Goal: Task Accomplishment & Management: Use online tool/utility

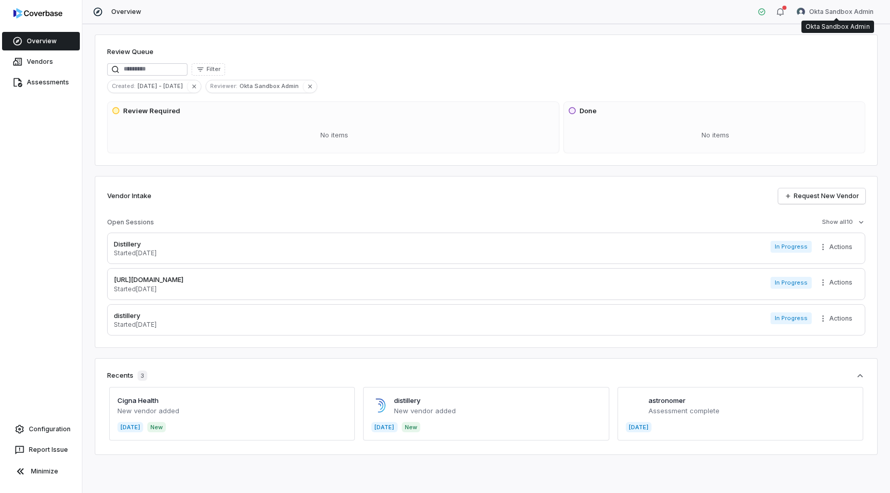
click at [839, 8] on html "Overview Vendors Assessments Configuration Report Issue Minimize Overview Okta …" at bounding box center [445, 246] width 890 height 493
click at [824, 92] on div "Log out" at bounding box center [836, 95] width 79 height 16
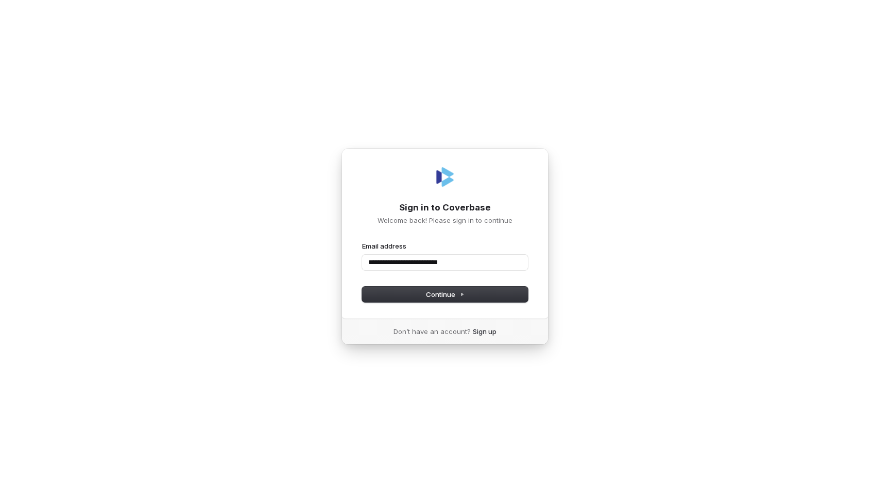
type input "**********"
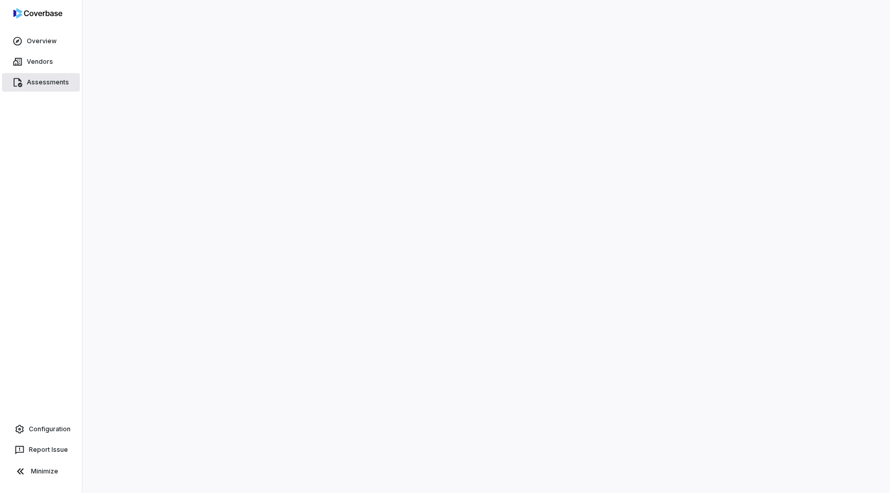
click at [41, 82] on span "Assessments" at bounding box center [48, 82] width 42 height 8
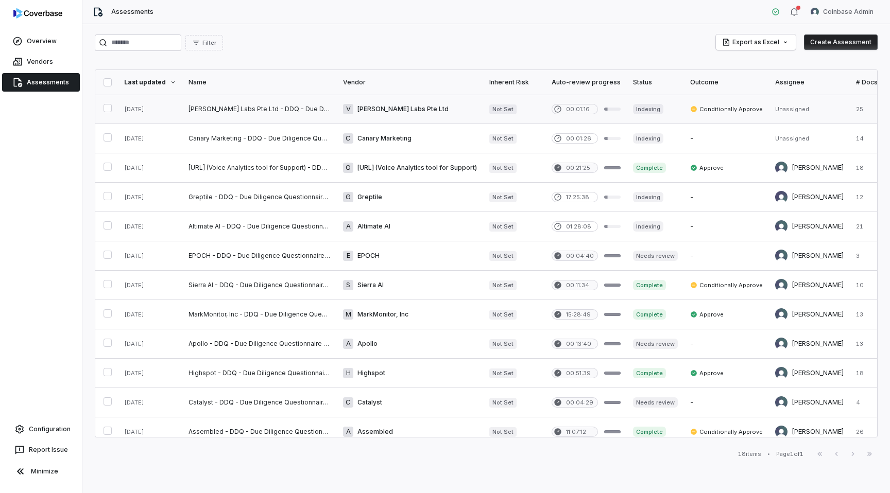
click at [423, 106] on link at bounding box center [410, 109] width 146 height 29
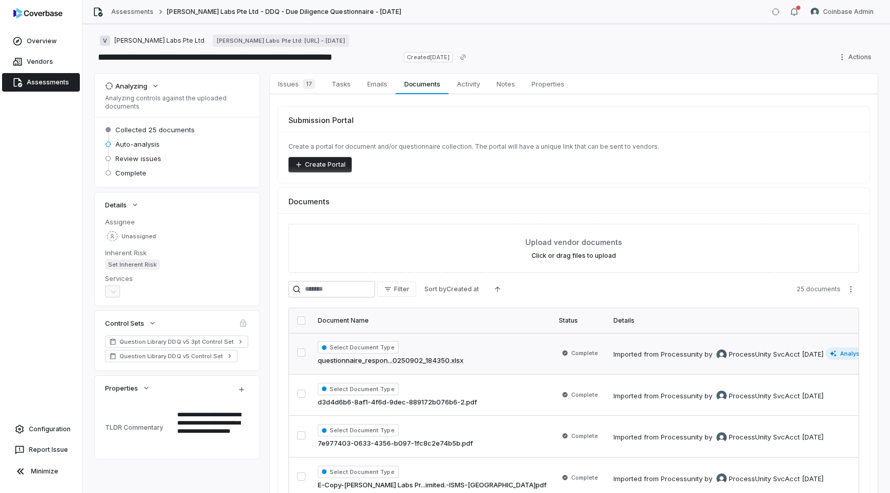
scroll to position [119, 0]
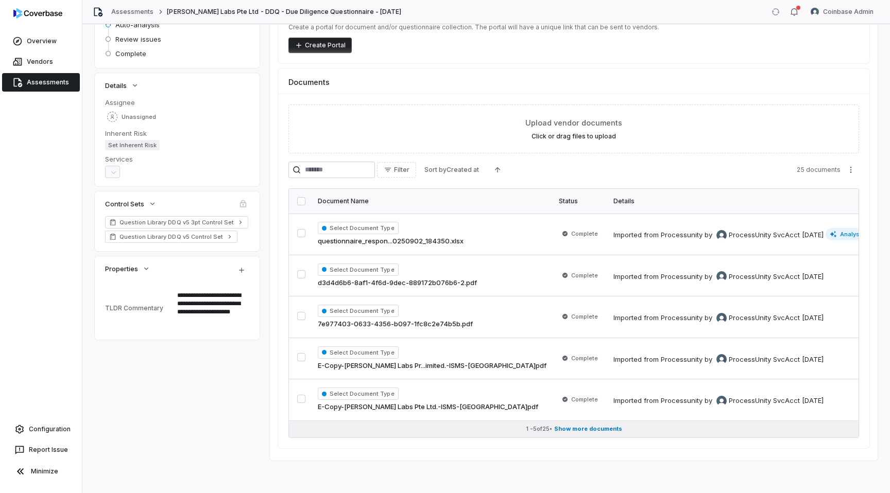
click at [591, 430] on span "Show more documents" at bounding box center [588, 429] width 68 height 8
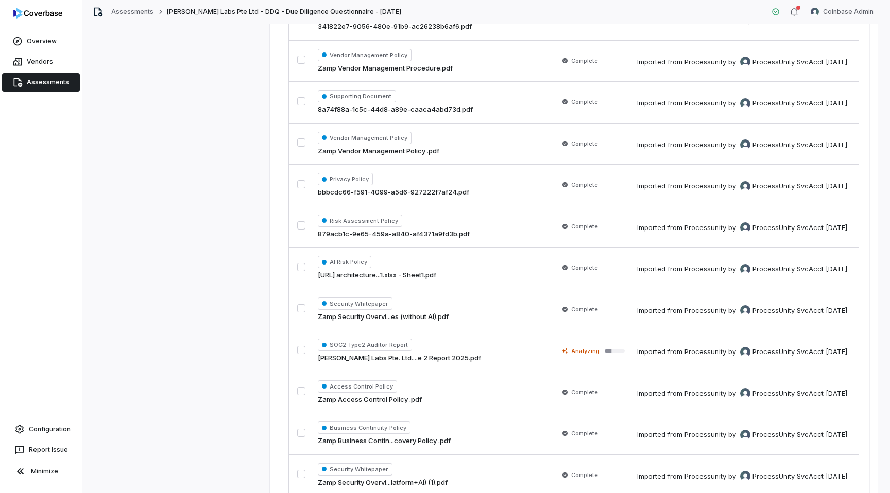
scroll to position [749, 0]
click at [478, 347] on td "SOC2 Type2 Auditor Report Varni Labs Pte. Ltd....e 2 Report 2025.pdf" at bounding box center [432, 351] width 241 height 42
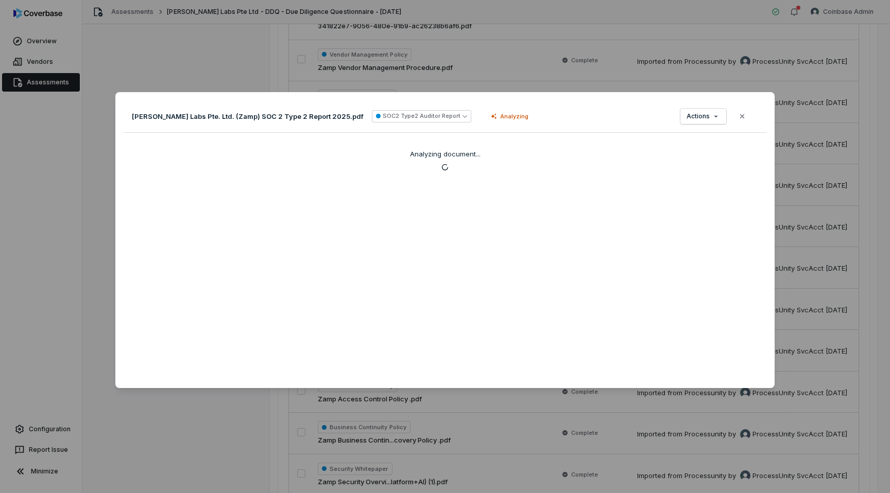
click at [103, 181] on div "Document Preview Varni Labs Pte. Ltd. (Zamp) SOC 2 Type 2 Report 2025.pdf SOC2 …" at bounding box center [445, 247] width 890 height 342
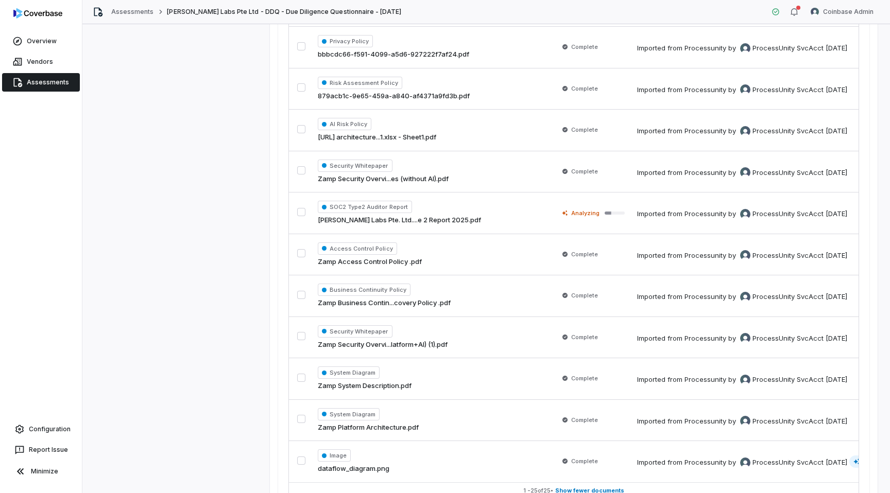
scroll to position [949, 0]
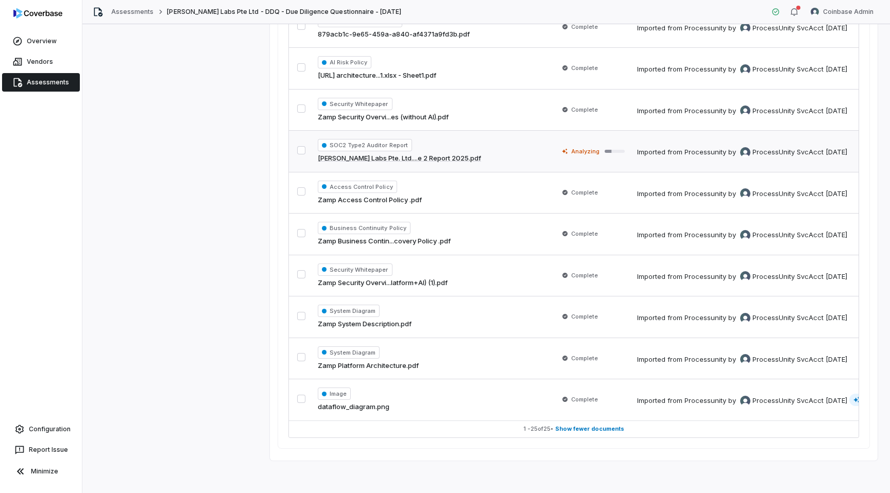
click at [476, 157] on div "SOC2 Type2 Auditor Report Varni Labs Pte. Ltd....e 2 Report 2025.pdf" at bounding box center [432, 151] width 229 height 25
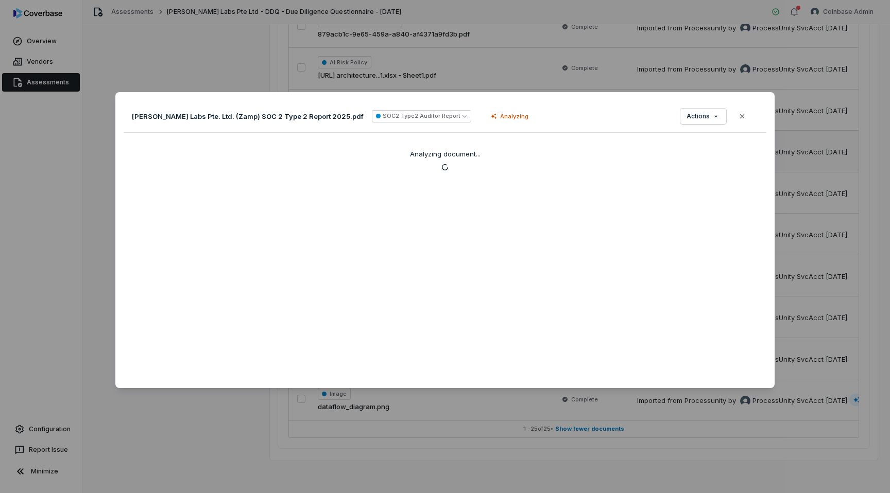
click at [380, 73] on div "Document Preview Varni Labs Pte. Ltd. (Zamp) SOC 2 Type 2 Report 2025.pdf SOC2 …" at bounding box center [445, 246] width 890 height 493
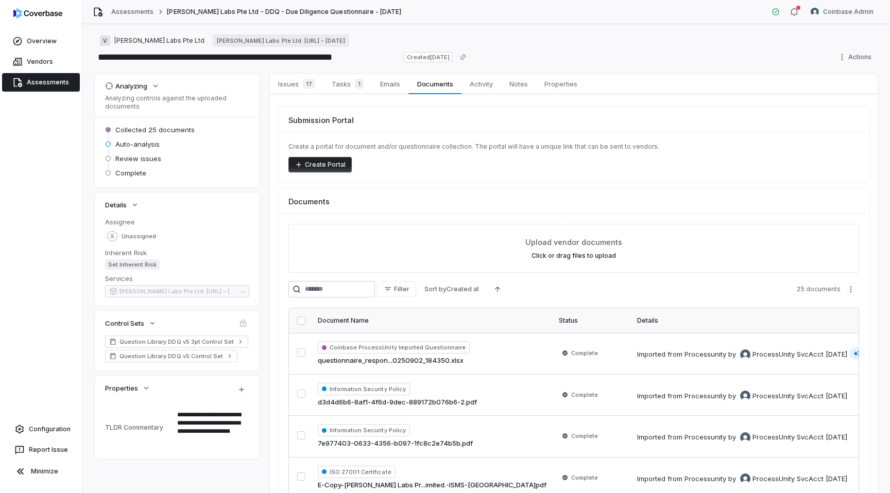
type textarea "*"
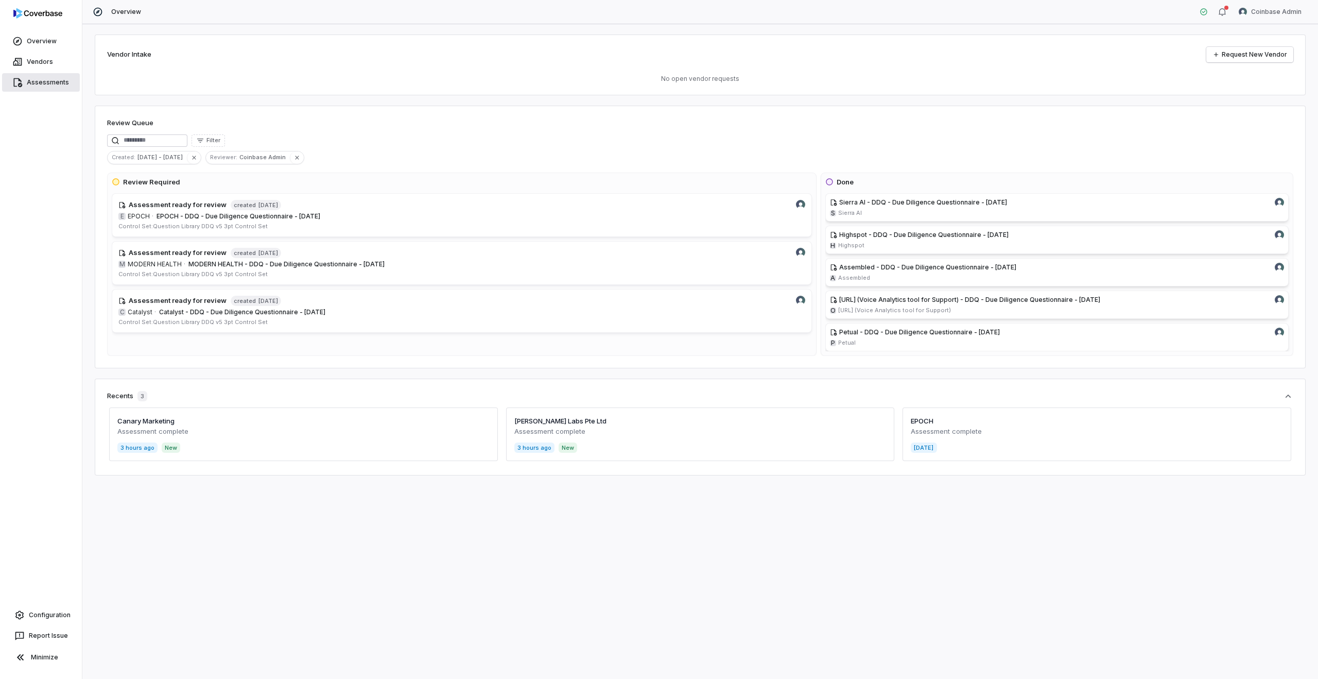
click at [44, 78] on span "Assessments" at bounding box center [48, 82] width 42 height 8
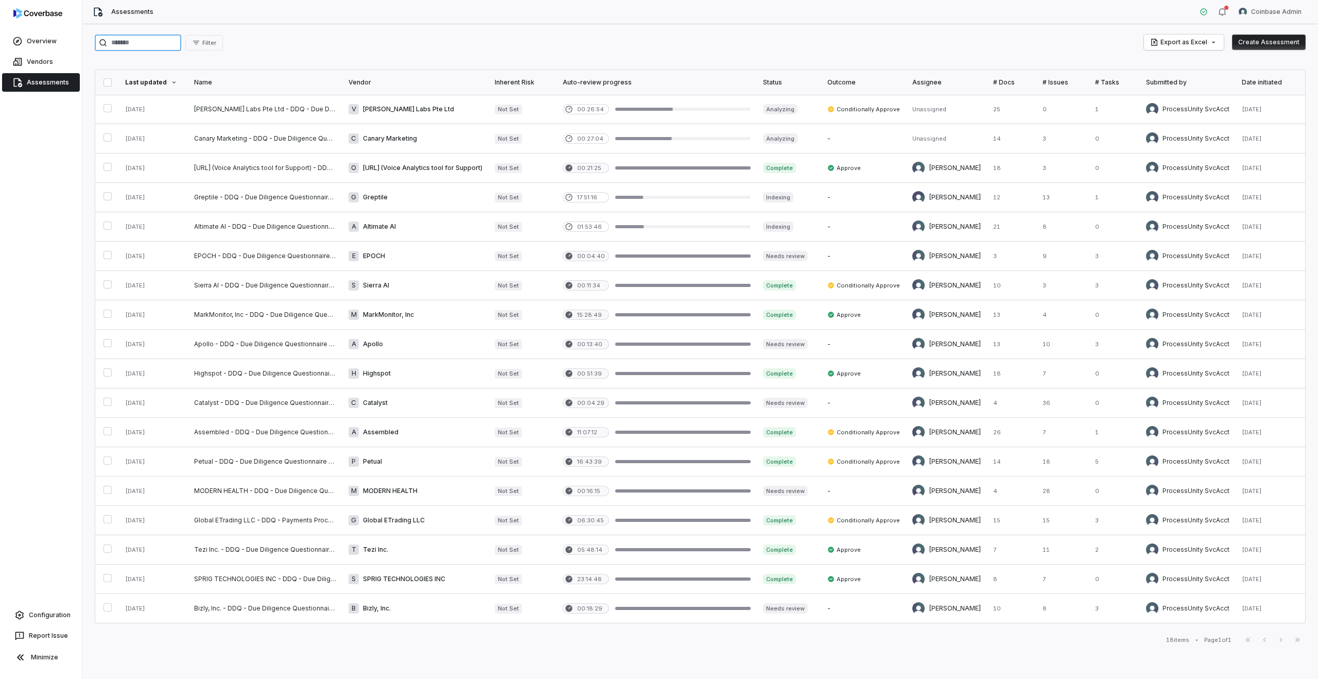
click at [172, 47] on input "search" at bounding box center [138, 43] width 87 height 16
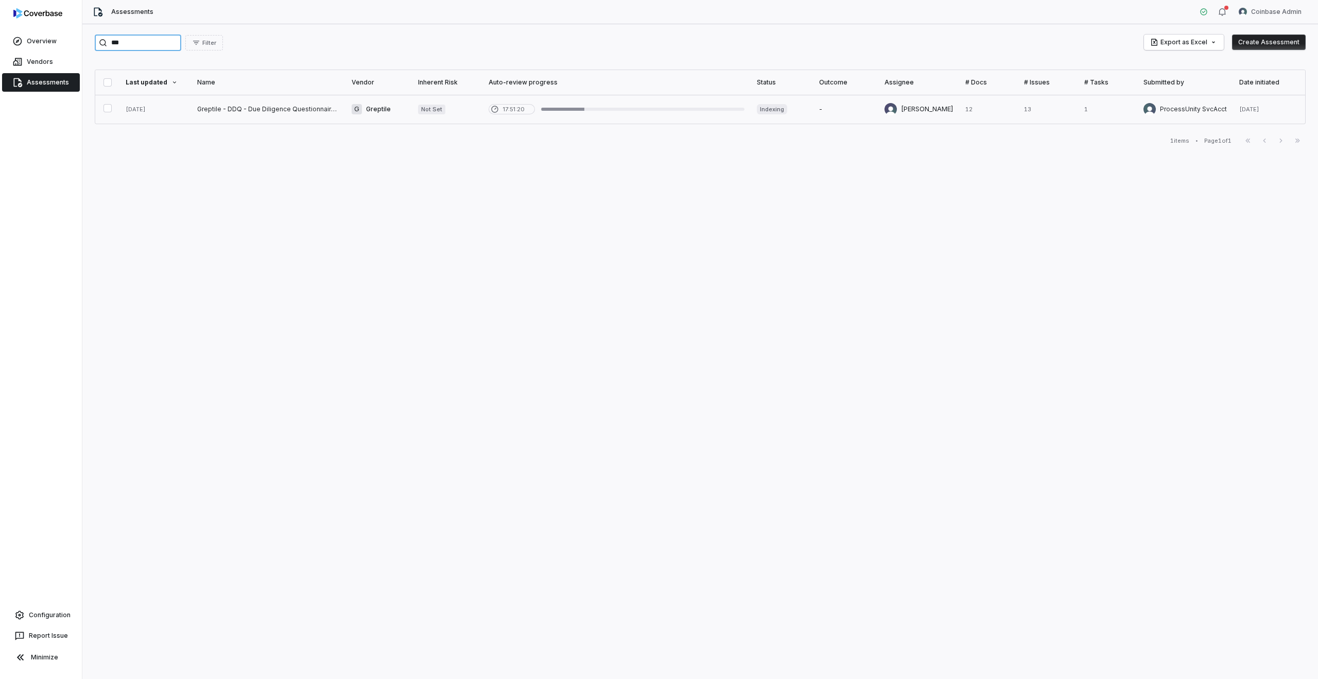
type input "***"
click at [283, 107] on link at bounding box center [268, 109] width 154 height 29
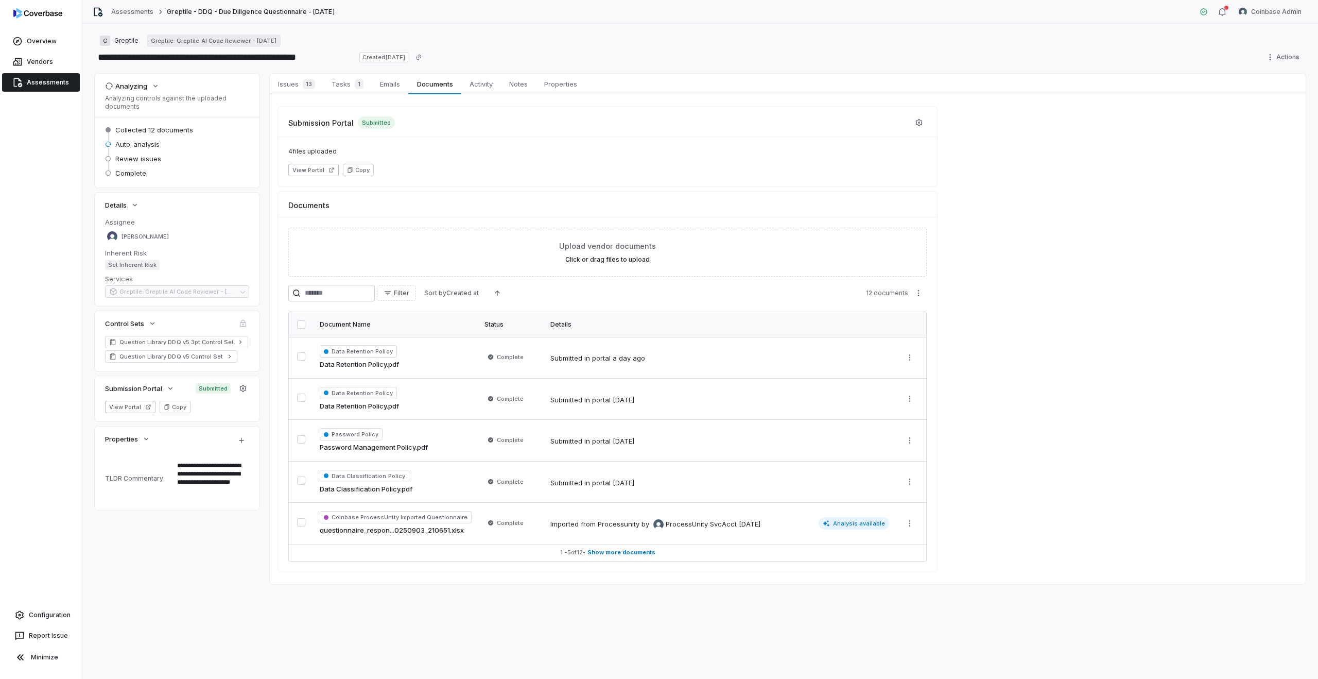
type textarea "*"
